Goal: Information Seeking & Learning: Learn about a topic

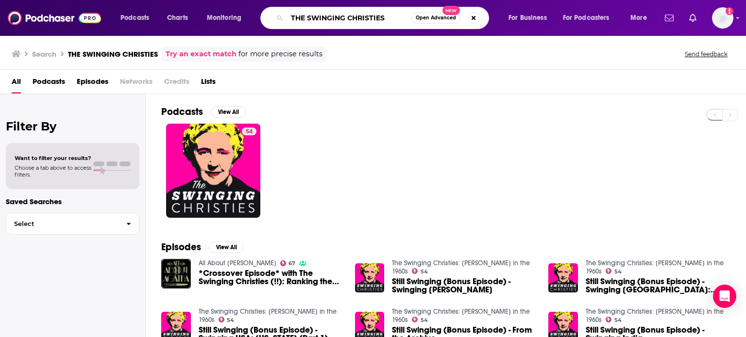
click at [392, 15] on input "THE SWINGING CHRISTIES" at bounding box center [349, 18] width 124 height 16
type input "T"
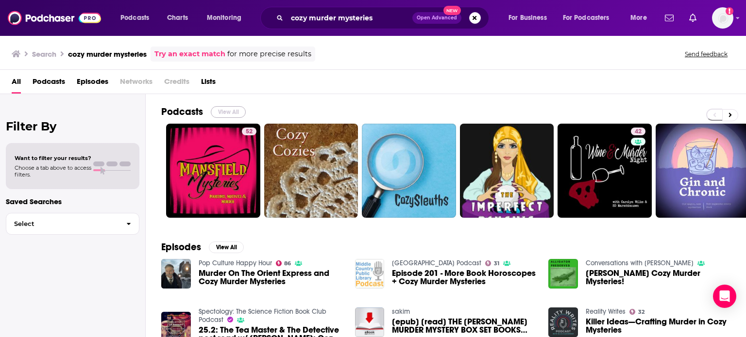
click at [226, 111] on button "View All" at bounding box center [228, 112] width 35 height 12
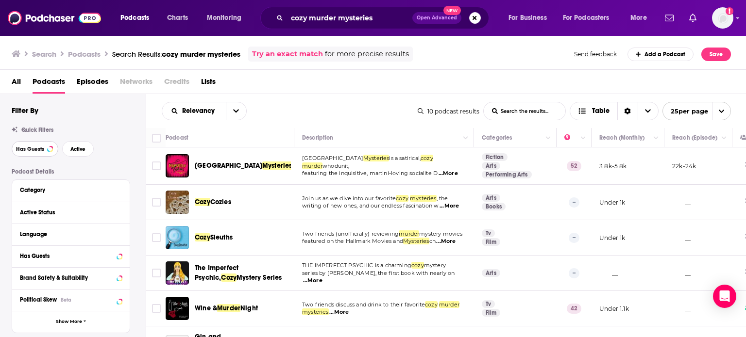
click at [28, 149] on span "Has Guests" at bounding box center [30, 149] width 28 height 5
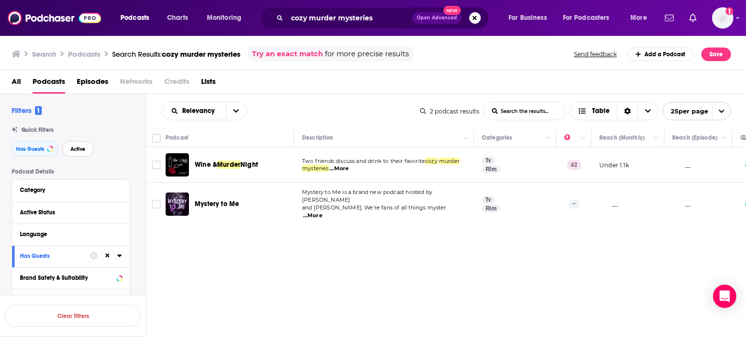
click at [80, 149] on span "Active" at bounding box center [77, 149] width 15 height 5
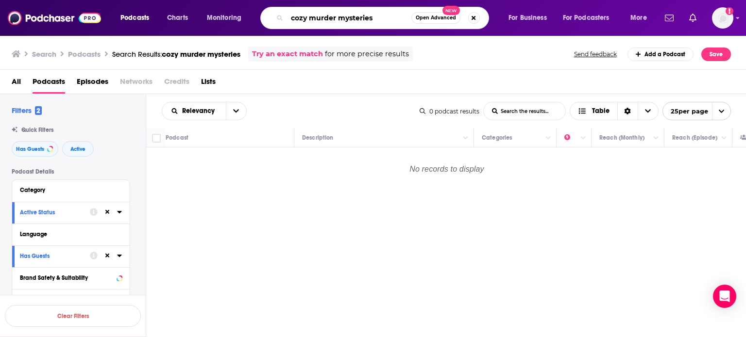
click at [374, 15] on input "cozy murder mysteries" at bounding box center [349, 18] width 124 height 16
type input "c"
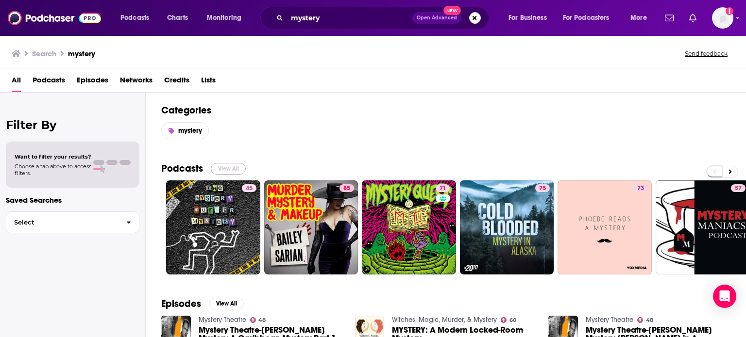
click at [226, 166] on button "View All" at bounding box center [228, 169] width 35 height 12
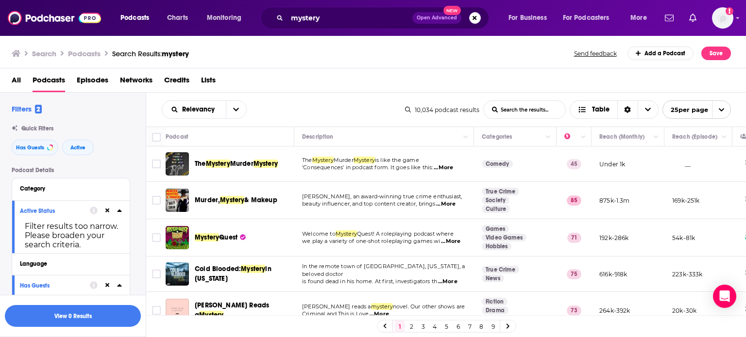
click at [456, 238] on span "...More" at bounding box center [450, 242] width 19 height 8
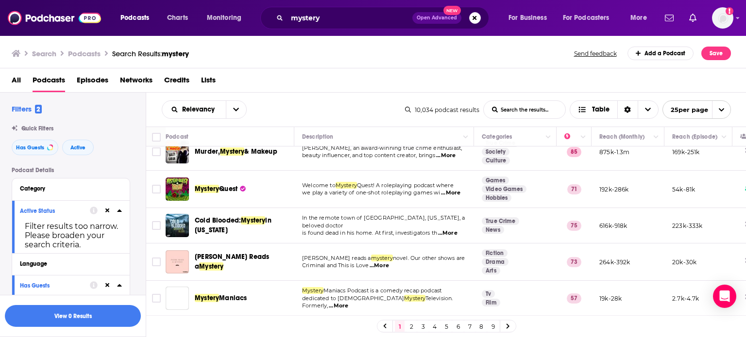
scroll to position [58, 0]
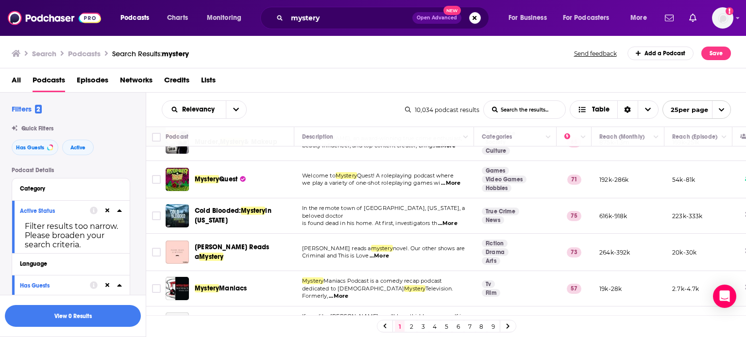
click at [385, 255] on span "...More" at bounding box center [378, 256] width 19 height 8
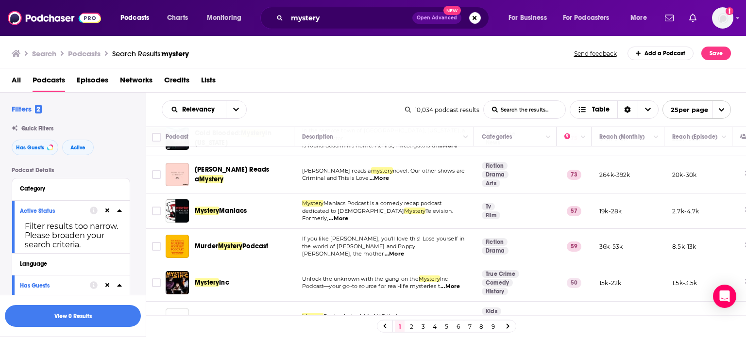
scroll to position [155, 0]
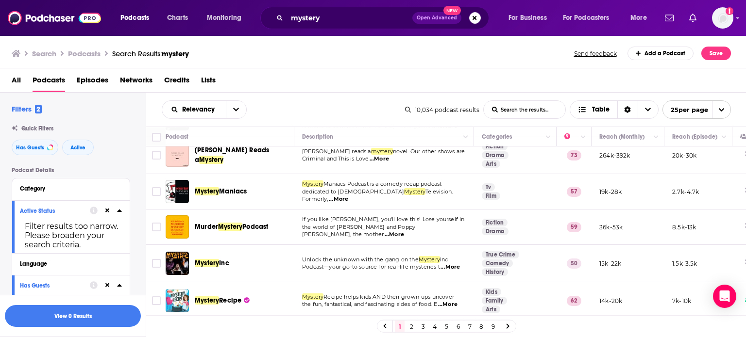
click at [404, 231] on span "...More" at bounding box center [393, 235] width 19 height 8
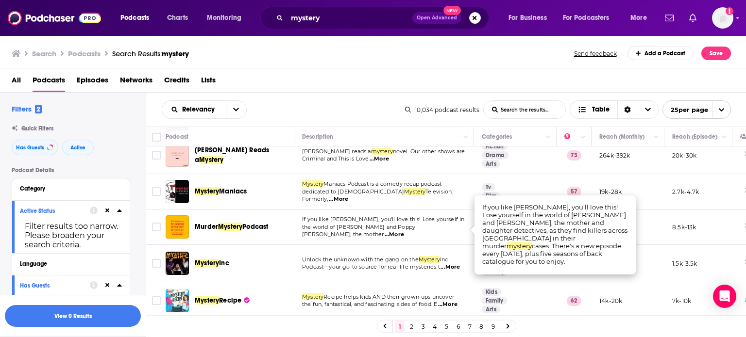
click at [456, 306] on span "...More" at bounding box center [447, 305] width 19 height 8
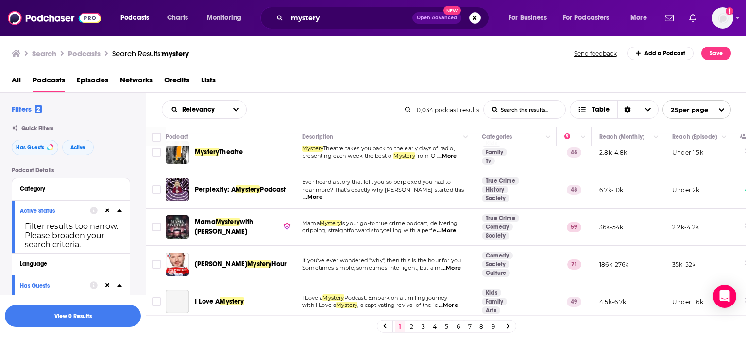
scroll to position [751, 0]
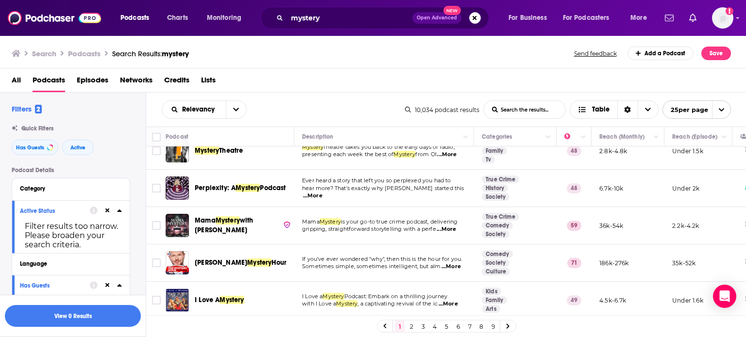
click at [455, 263] on span "...More" at bounding box center [450, 267] width 19 height 8
click at [450, 300] on span "...More" at bounding box center [447, 304] width 19 height 8
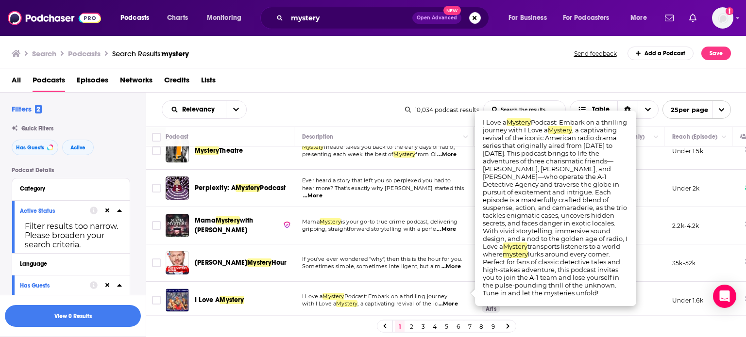
click at [412, 327] on link "2" at bounding box center [411, 327] width 10 height 12
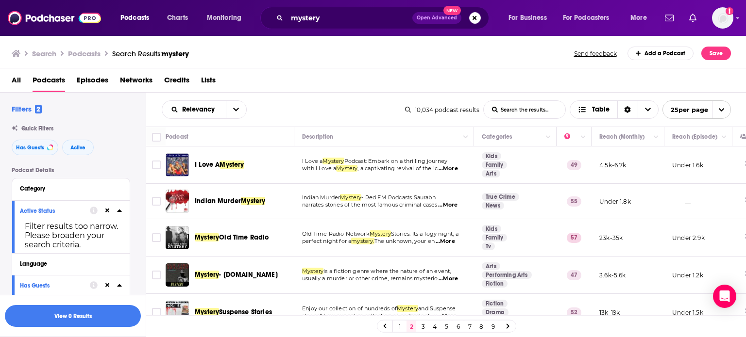
click at [451, 170] on span "...More" at bounding box center [447, 169] width 19 height 8
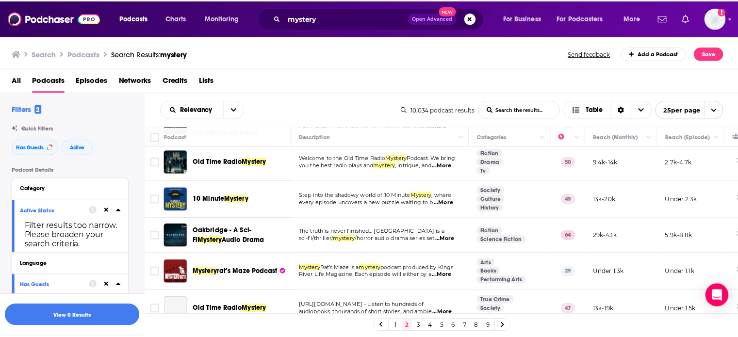
scroll to position [311, 0]
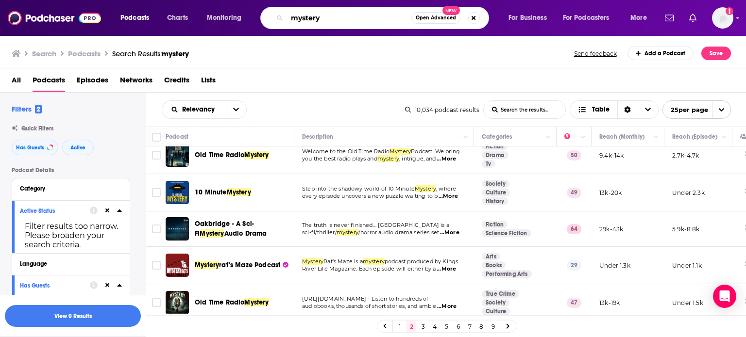
click at [287, 17] on input "mystery" at bounding box center [349, 18] width 124 height 16
type input "fun mystery"
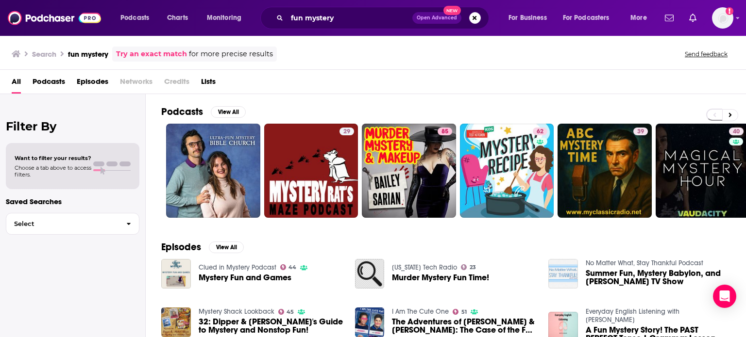
click at [235, 274] on span "Mystery Fun and Games" at bounding box center [245, 278] width 93 height 8
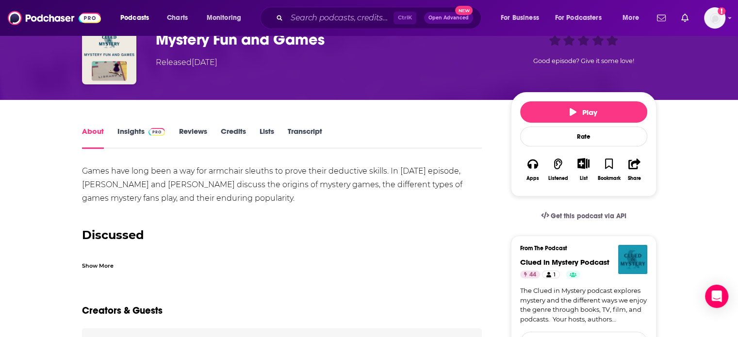
scroll to position [53, 0]
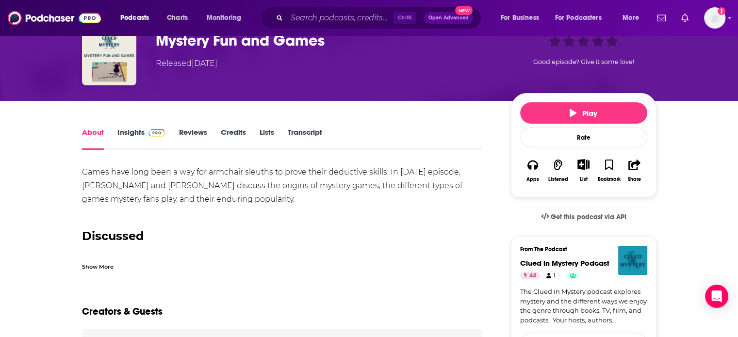
click at [133, 133] on link "Insights" at bounding box center [141, 139] width 48 height 22
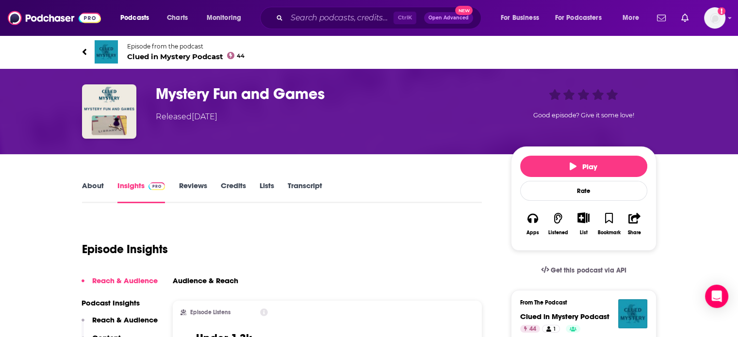
click at [83, 51] on icon at bounding box center [84, 52] width 4 height 6
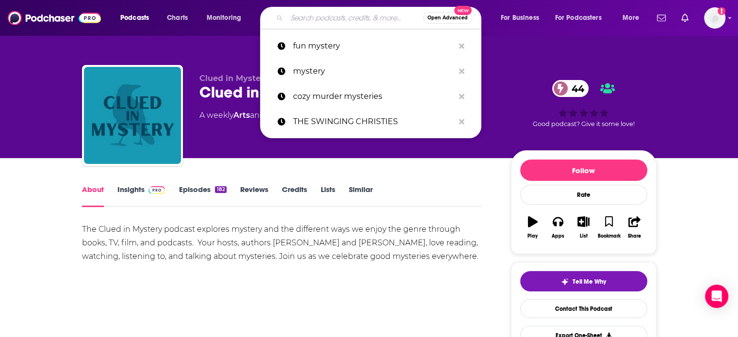
click at [302, 20] on input "Search podcasts, credits, & more..." at bounding box center [355, 18] width 136 height 16
click at [308, 55] on p "fun mystery" at bounding box center [373, 45] width 161 height 25
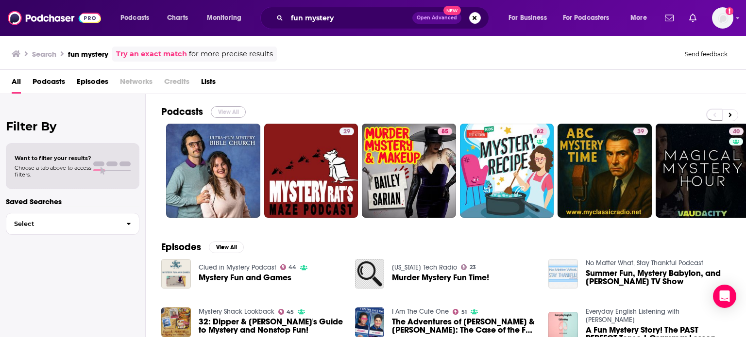
click at [234, 115] on button "View All" at bounding box center [228, 112] width 35 height 12
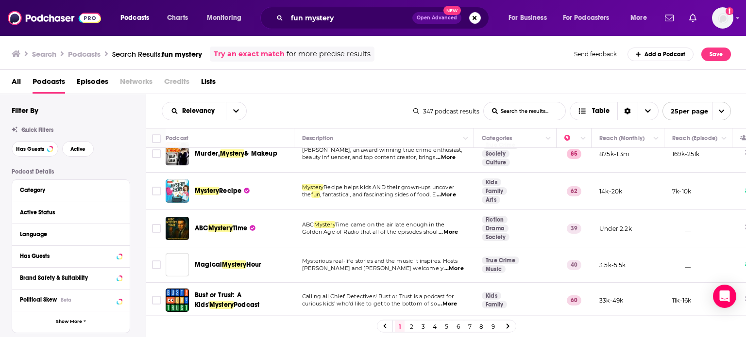
scroll to position [97, 0]
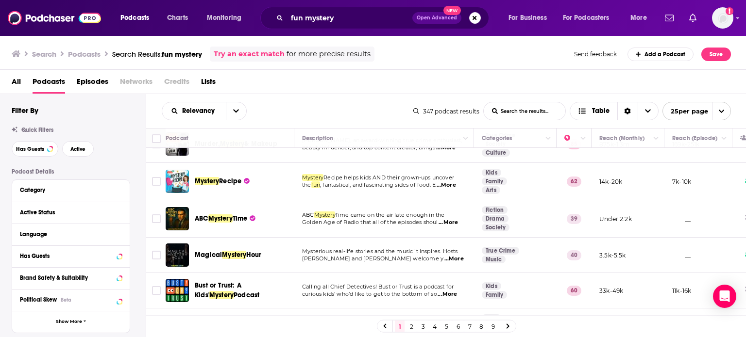
click at [455, 183] on span "...More" at bounding box center [445, 186] width 19 height 8
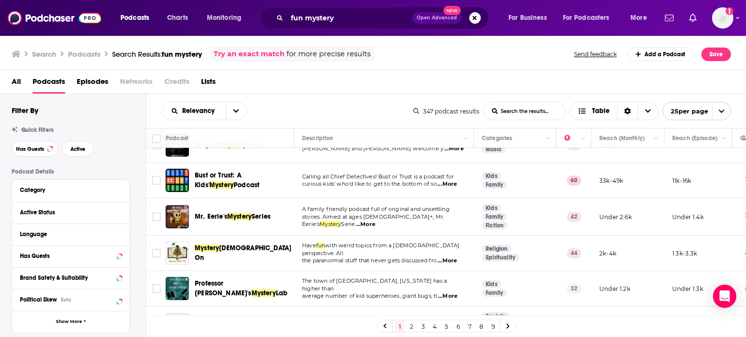
scroll to position [214, 0]
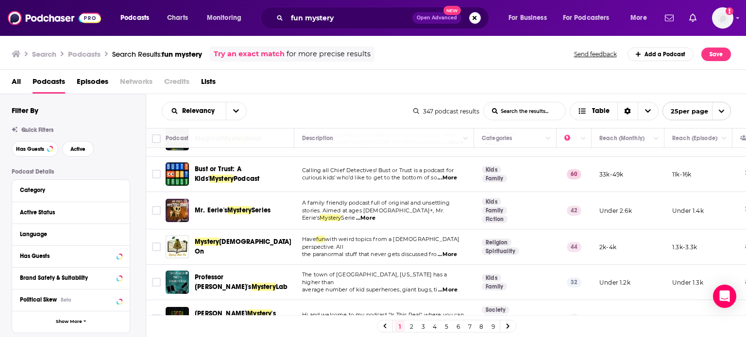
click at [375, 215] on span "...More" at bounding box center [365, 219] width 19 height 8
click at [47, 147] on button "Has Guests" at bounding box center [35, 149] width 47 height 16
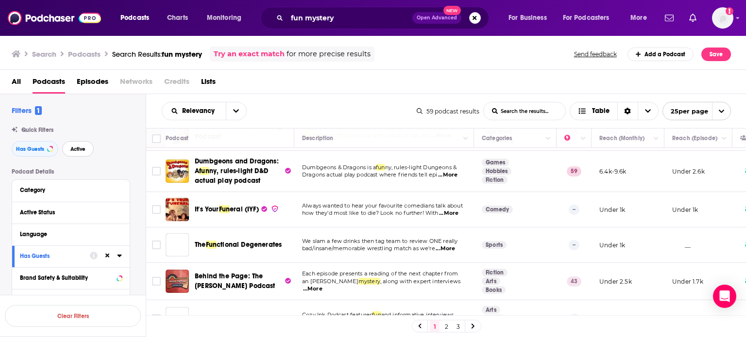
click at [75, 148] on span "Active" at bounding box center [77, 149] width 15 height 5
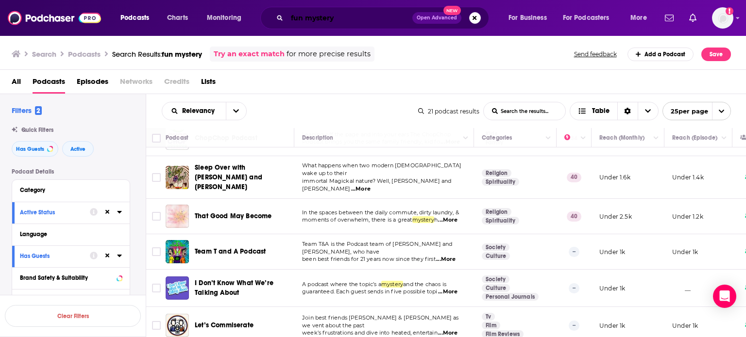
click at [355, 21] on input "fun mystery" at bounding box center [349, 18] width 125 height 16
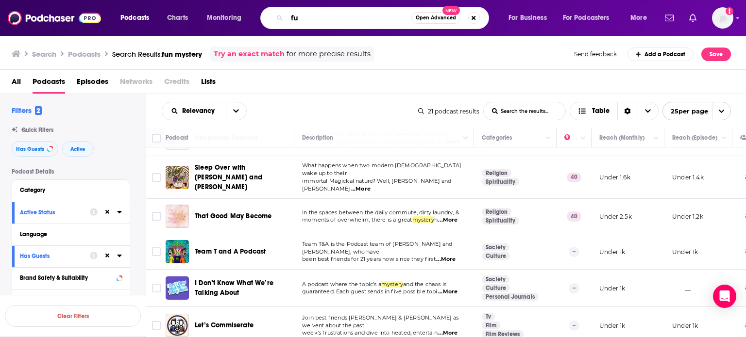
type input "f"
type input "astronomy"
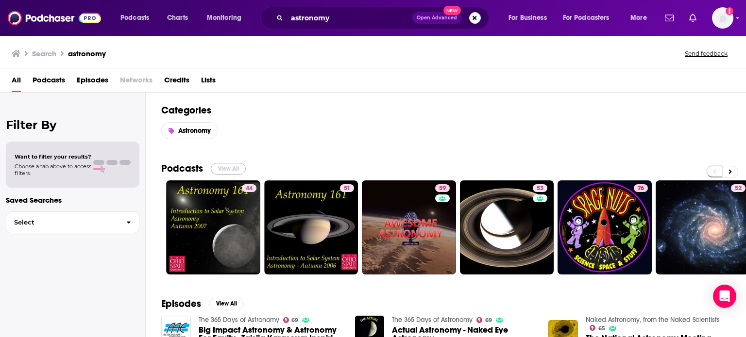
click at [237, 169] on button "View All" at bounding box center [228, 169] width 35 height 12
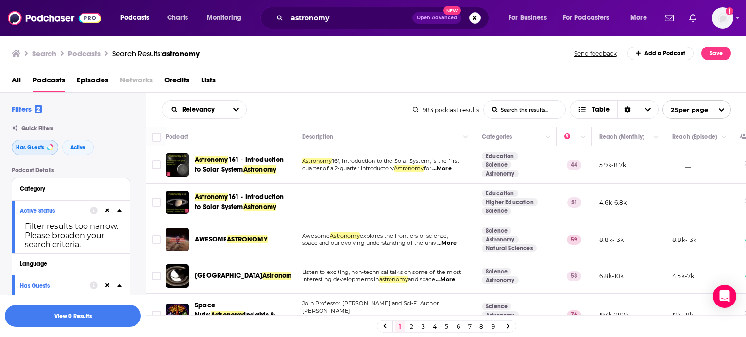
click at [41, 148] on span "Has Guests" at bounding box center [30, 147] width 28 height 5
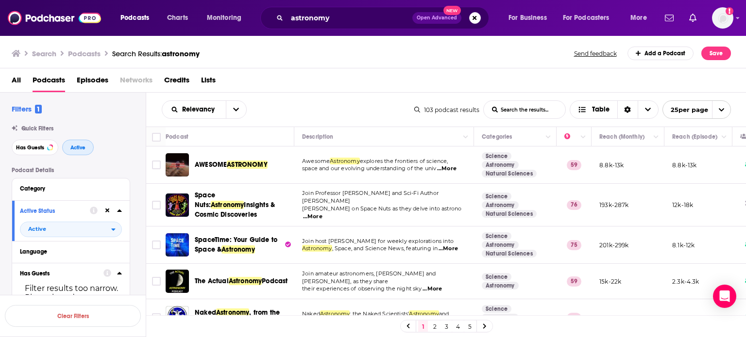
click at [80, 149] on span "Active" at bounding box center [77, 147] width 15 height 5
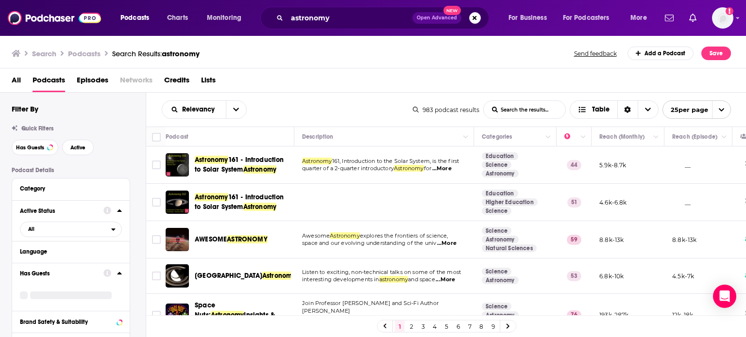
click at [451, 168] on span "...More" at bounding box center [441, 169] width 19 height 8
click at [454, 244] on span "...More" at bounding box center [446, 244] width 19 height 8
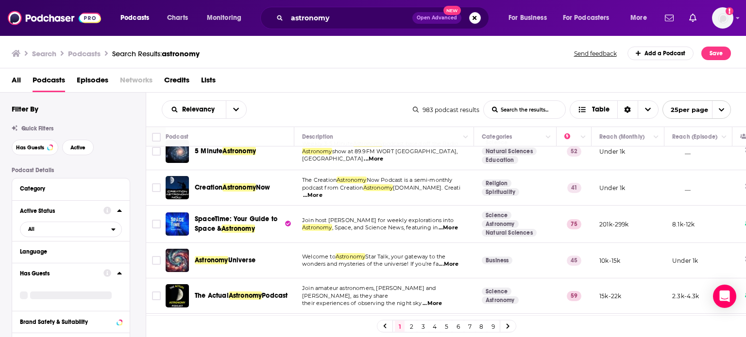
scroll to position [214, 0]
